Goal: Task Accomplishment & Management: Use online tool/utility

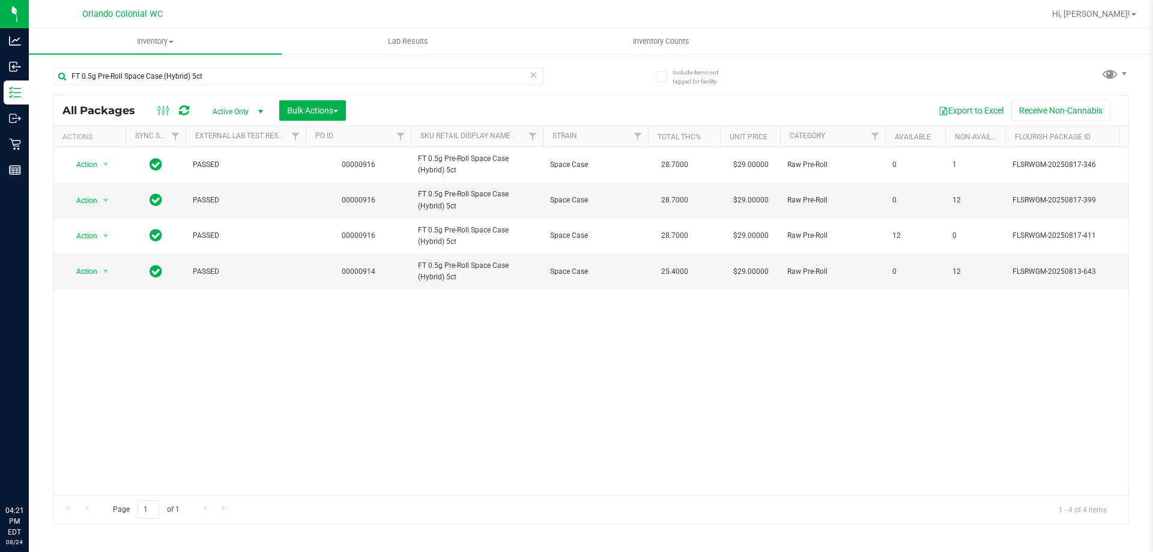
click at [218, 66] on div "FT 0.5g Pre-Roll Space Case (Hybrid) 5ct" at bounding box center [322, 75] width 538 height 38
click at [214, 73] on input "FT 0.5g Pre-Roll Space Case (Hybrid) 5ct" at bounding box center [298, 76] width 491 height 18
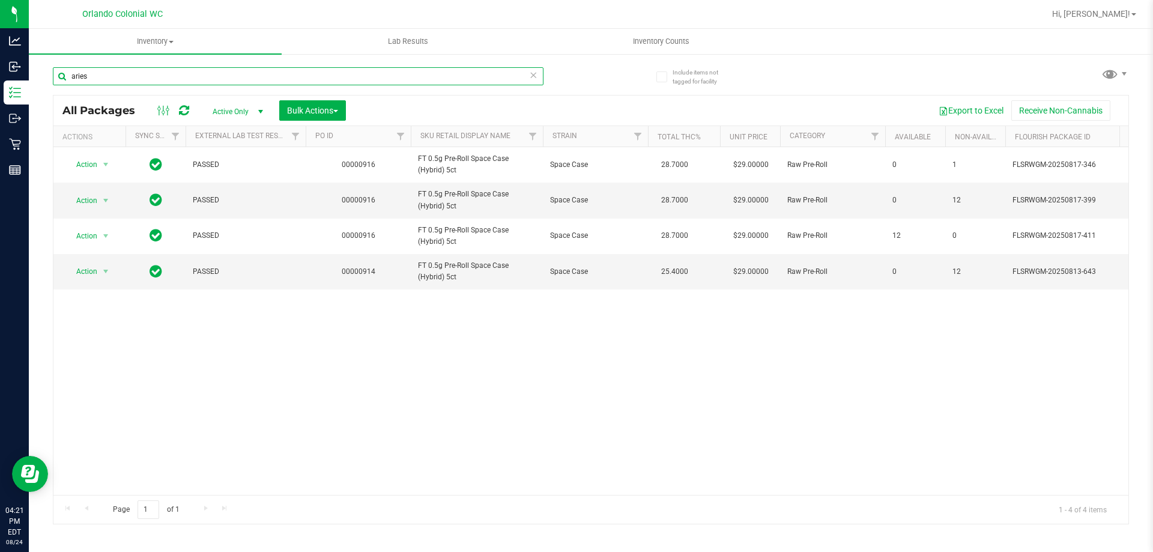
type input "aries"
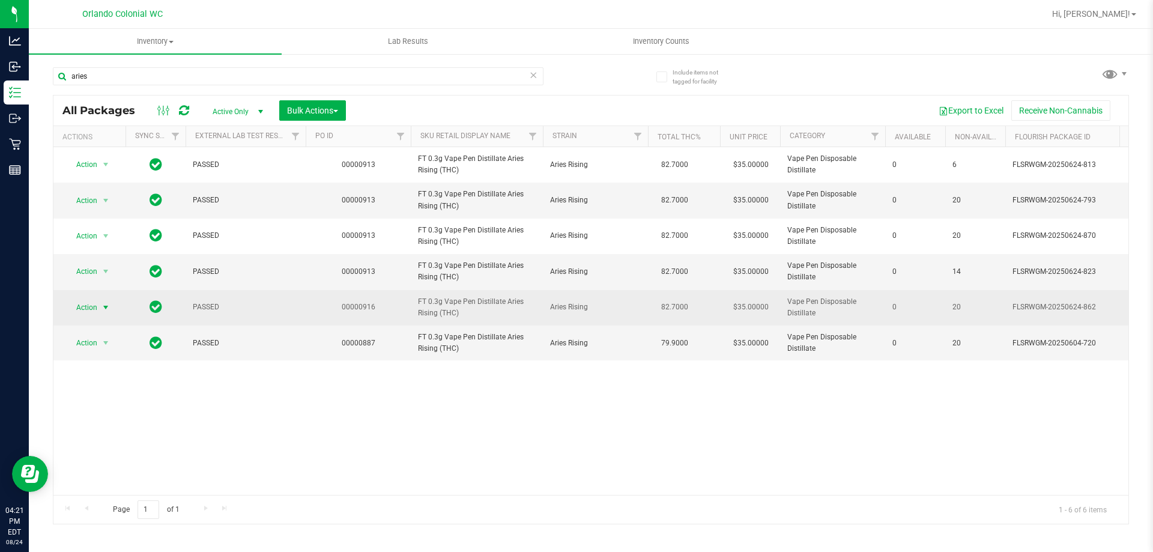
click at [72, 306] on span "Action" at bounding box center [81, 307] width 32 height 17
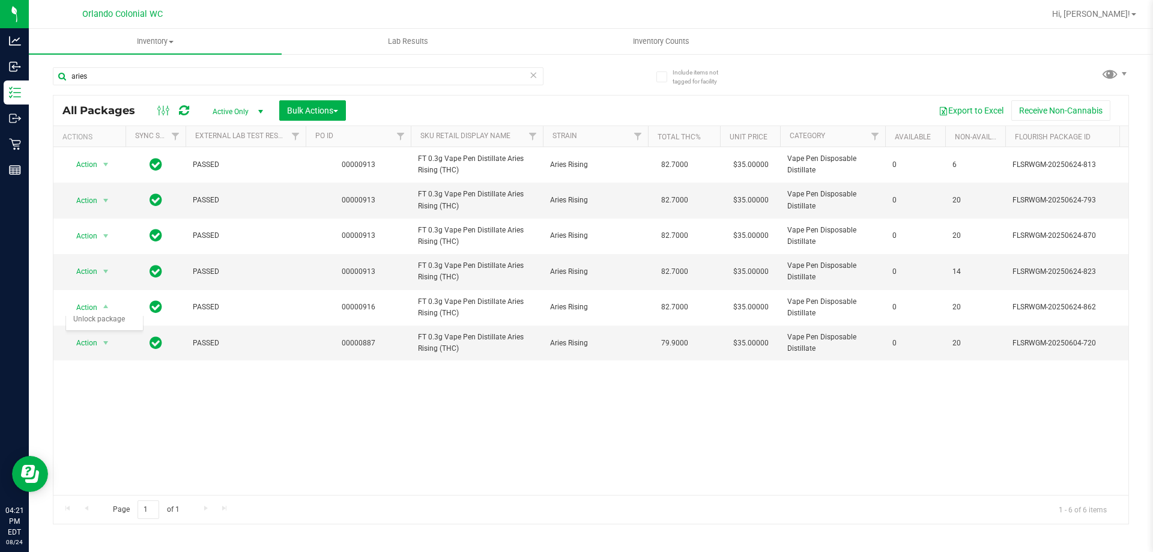
click at [574, 446] on div "Action Action Adjust qty Create package Edit attributes Global inventory Locate…" at bounding box center [590, 321] width 1075 height 348
click at [83, 268] on span "Action" at bounding box center [81, 271] width 32 height 17
click at [97, 405] on li "Unlock package" at bounding box center [104, 414] width 77 height 18
